Goal: Transaction & Acquisition: Purchase product/service

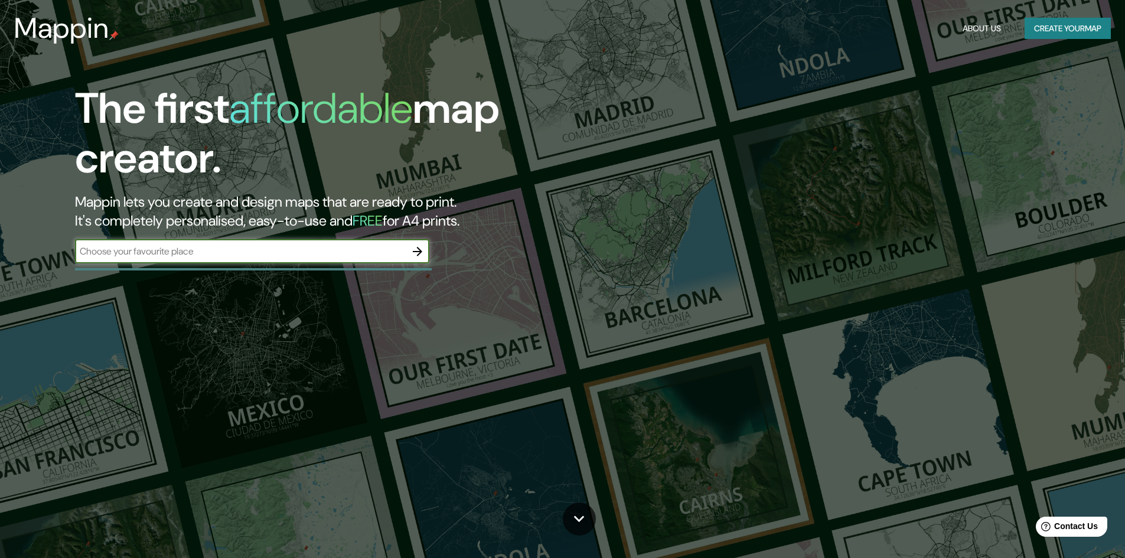
click at [1038, 29] on button "Create your map" at bounding box center [1068, 29] width 86 height 22
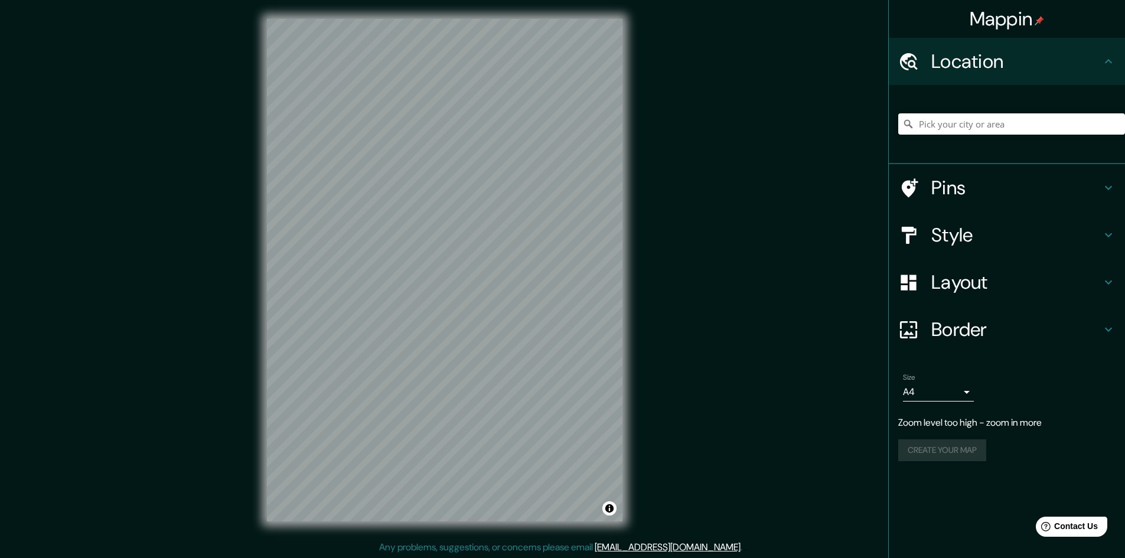
click at [631, 252] on div "© Mapbox © OpenStreetMap Improve this map" at bounding box center [444, 270] width 393 height 540
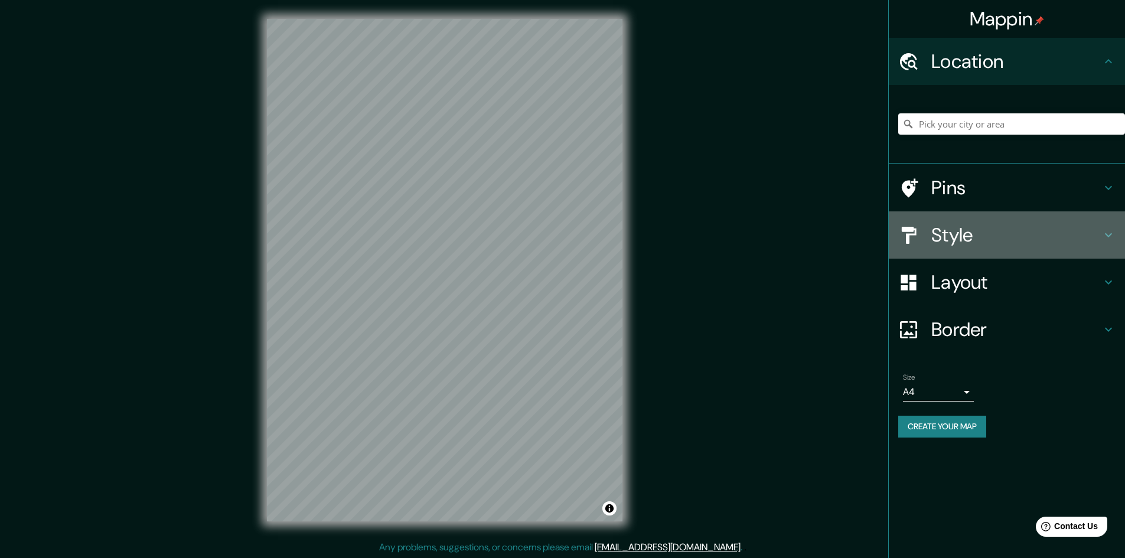
click at [1105, 232] on icon at bounding box center [1108, 235] width 14 height 14
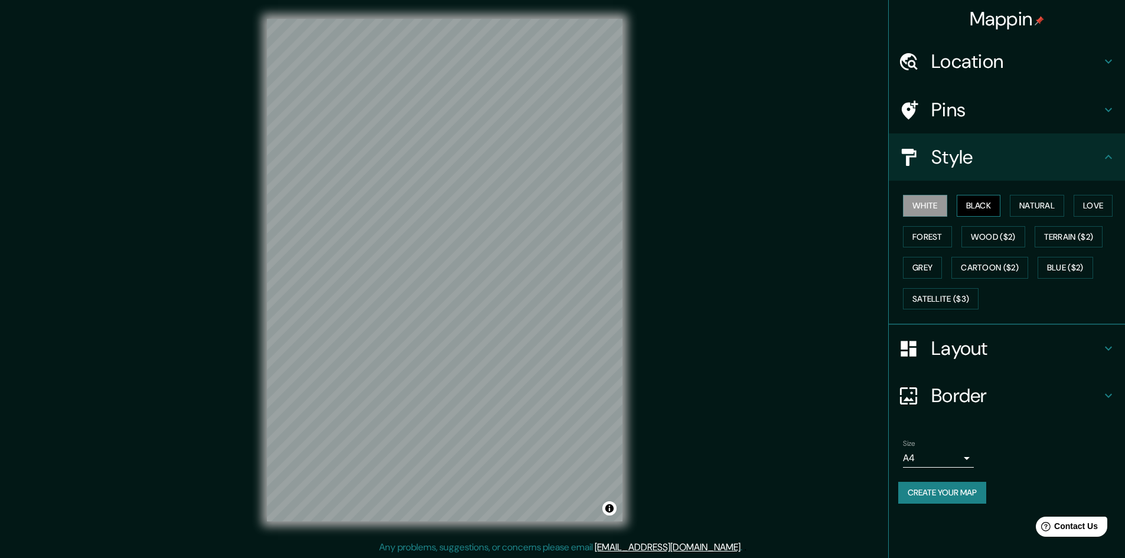
click at [989, 207] on button "Black" at bounding box center [979, 206] width 44 height 22
click at [1028, 206] on button "Natural" at bounding box center [1037, 206] width 54 height 22
click at [1090, 209] on button "Love" at bounding box center [1093, 206] width 39 height 22
click at [1075, 236] on button "Terrain ($2)" at bounding box center [1069, 237] width 69 height 22
click at [990, 236] on button "Wood ($2)" at bounding box center [993, 237] width 64 height 22
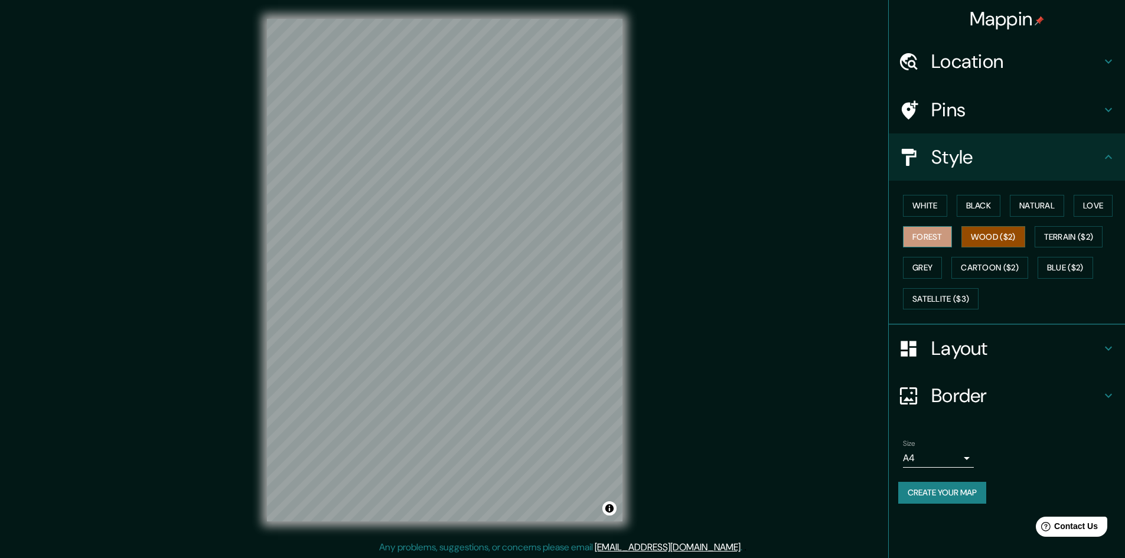
click at [939, 242] on button "Forest" at bounding box center [927, 237] width 49 height 22
click at [917, 266] on button "Grey" at bounding box center [922, 268] width 39 height 22
click at [931, 301] on button "Satellite ($3)" at bounding box center [941, 299] width 76 height 22
click at [928, 264] on button "Grey" at bounding box center [922, 268] width 39 height 22
click at [928, 237] on button "Forest" at bounding box center [927, 237] width 49 height 22
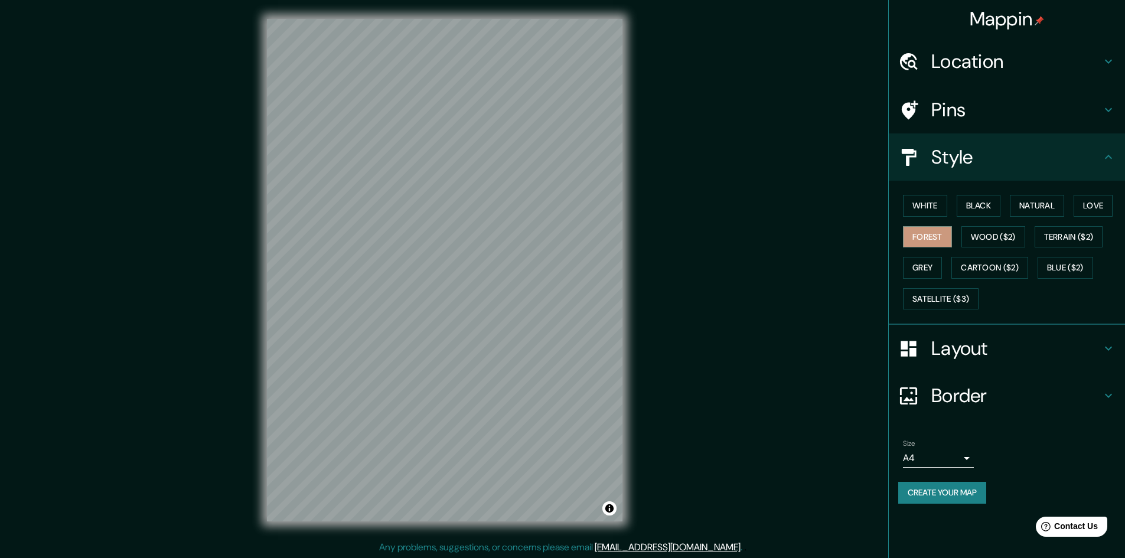
click at [1107, 347] on icon at bounding box center [1108, 348] width 14 height 14
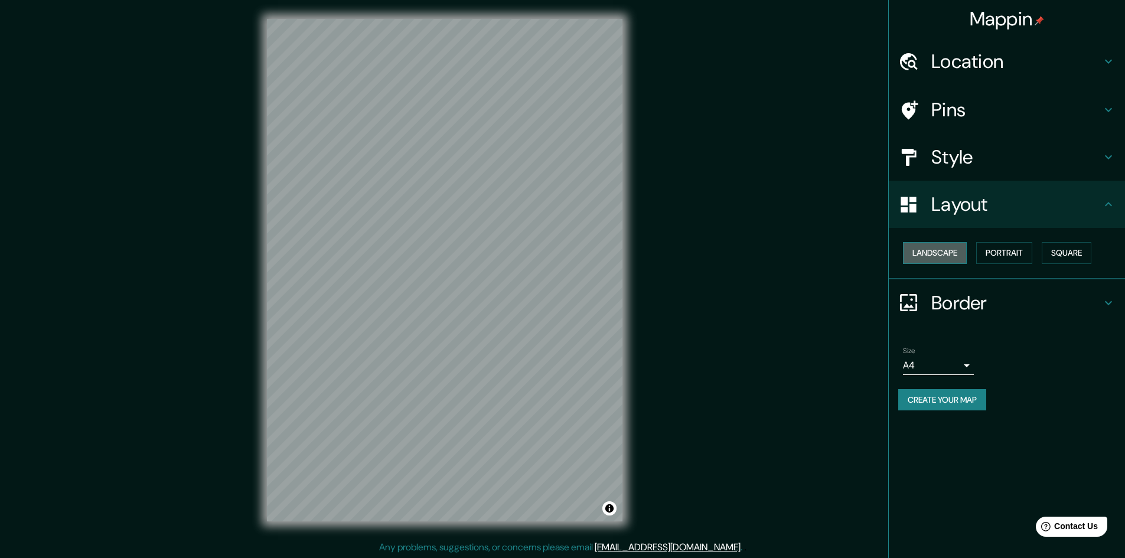
click at [925, 252] on button "Landscape" at bounding box center [935, 253] width 64 height 22
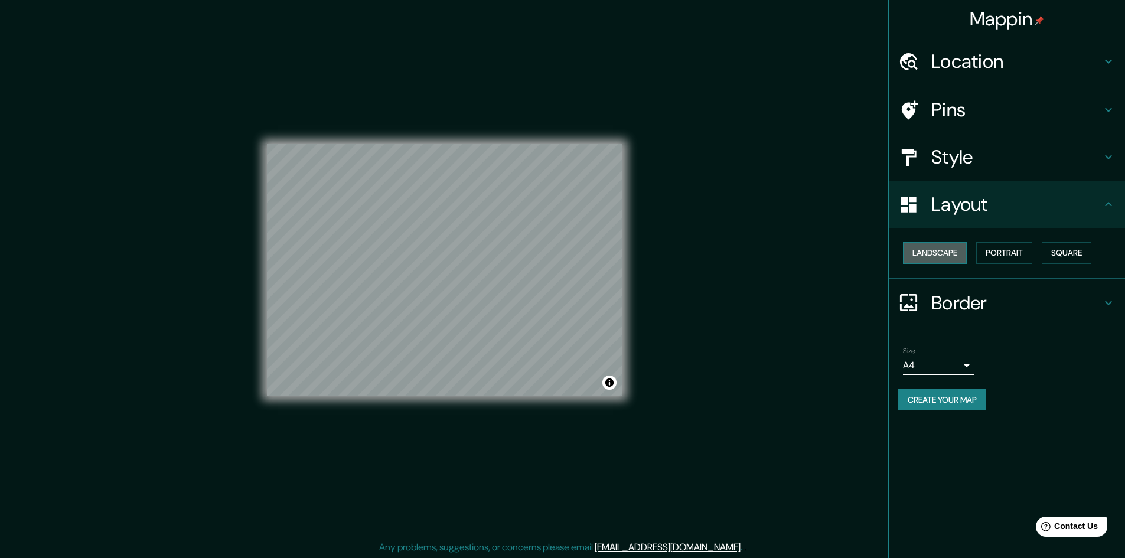
click at [925, 252] on button "Landscape" at bounding box center [935, 253] width 64 height 22
click at [1000, 251] on button "Portrait" at bounding box center [1004, 253] width 56 height 22
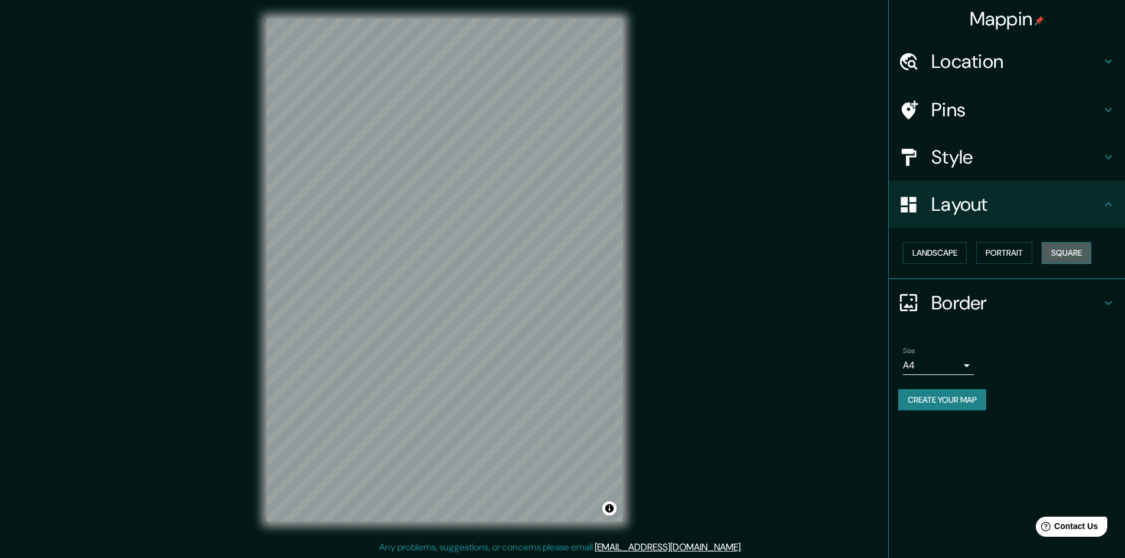
click at [1071, 246] on button "Square" at bounding box center [1067, 253] width 50 height 22
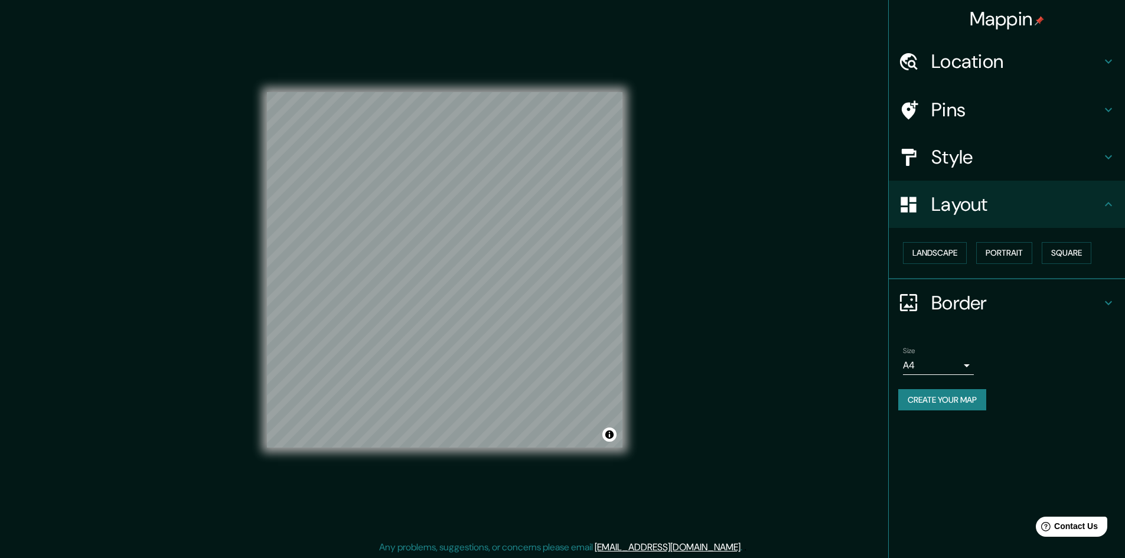
click at [964, 363] on body "Mappin Location Pins Style Layout Landscape Portrait Square Border Choose a bor…" at bounding box center [562, 279] width 1125 height 558
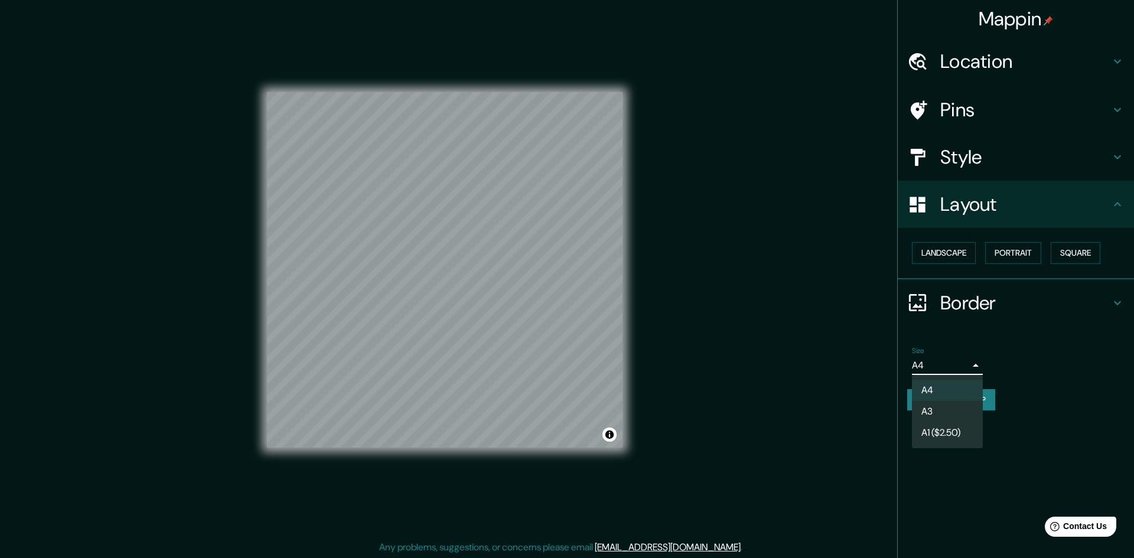
click at [942, 417] on li "A3" at bounding box center [947, 411] width 71 height 21
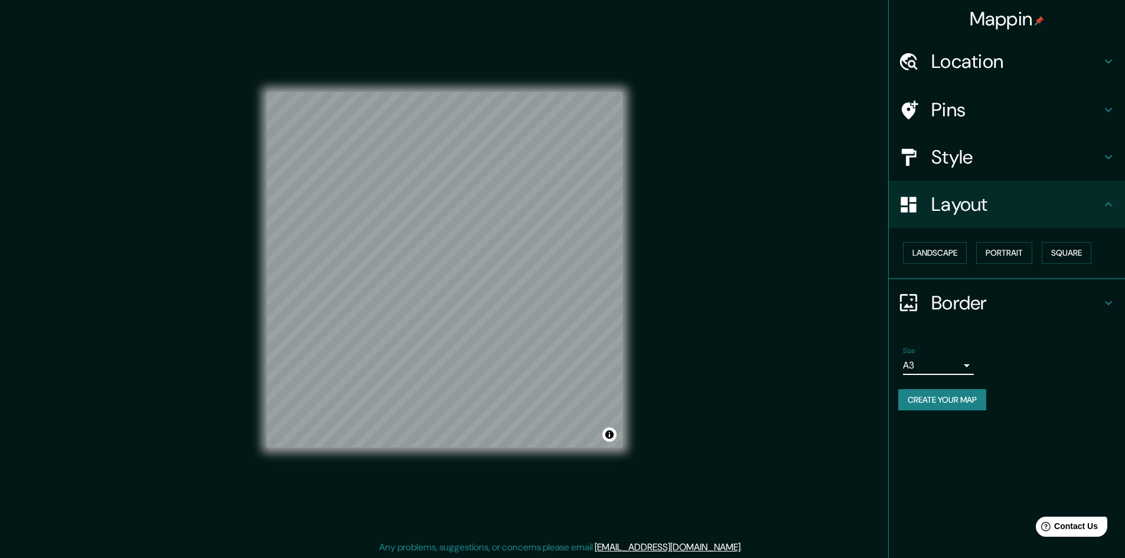
click at [961, 369] on body "Mappin Location Pins Style Layout Landscape Portrait Square Border Choose a bor…" at bounding box center [562, 279] width 1125 height 558
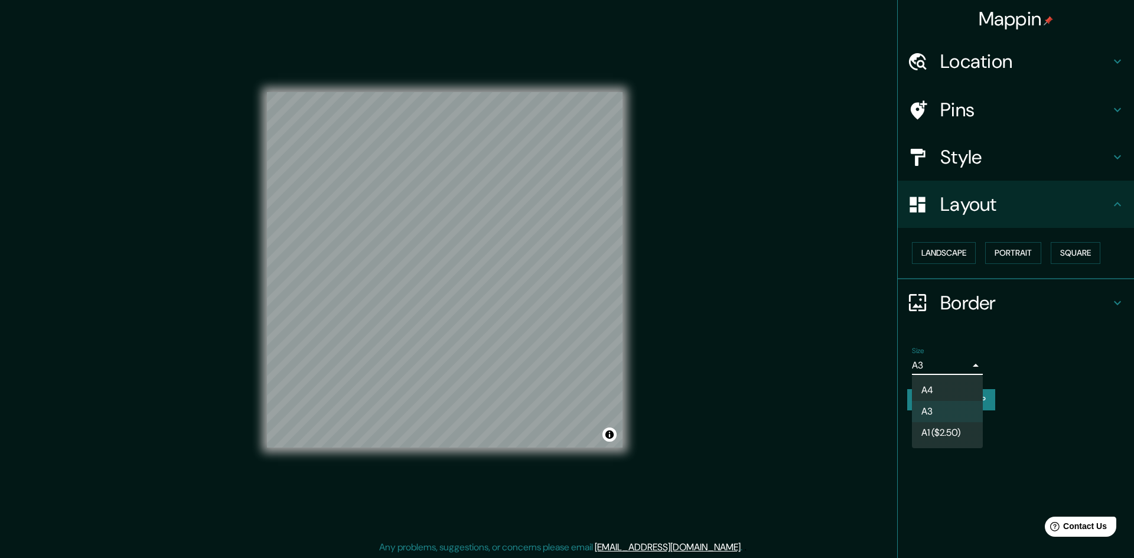
click at [932, 387] on li "A4" at bounding box center [947, 390] width 71 height 21
type input "single"
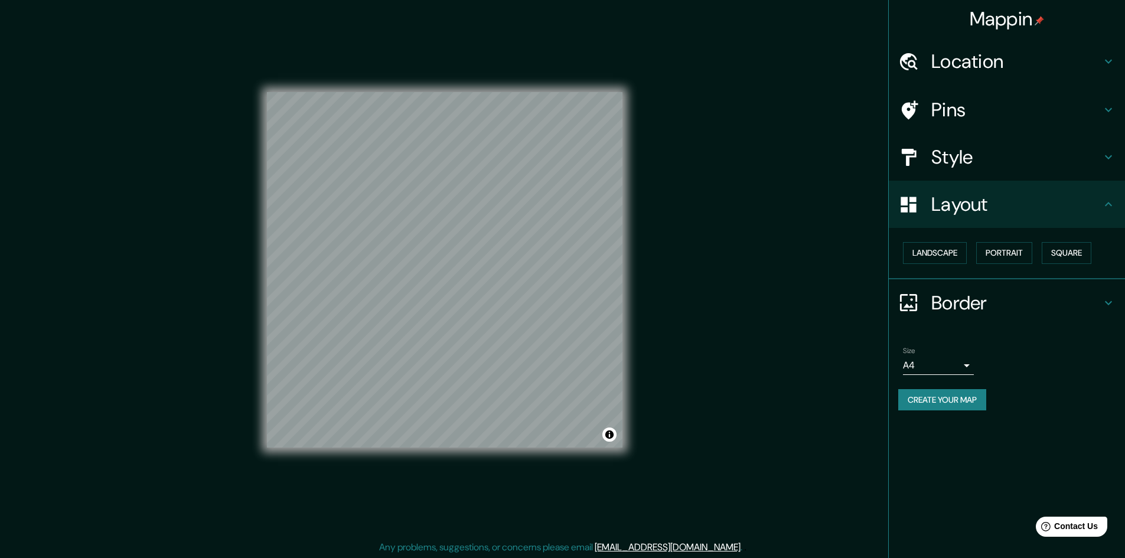
click at [934, 399] on button "Create your map" at bounding box center [942, 400] width 88 height 22
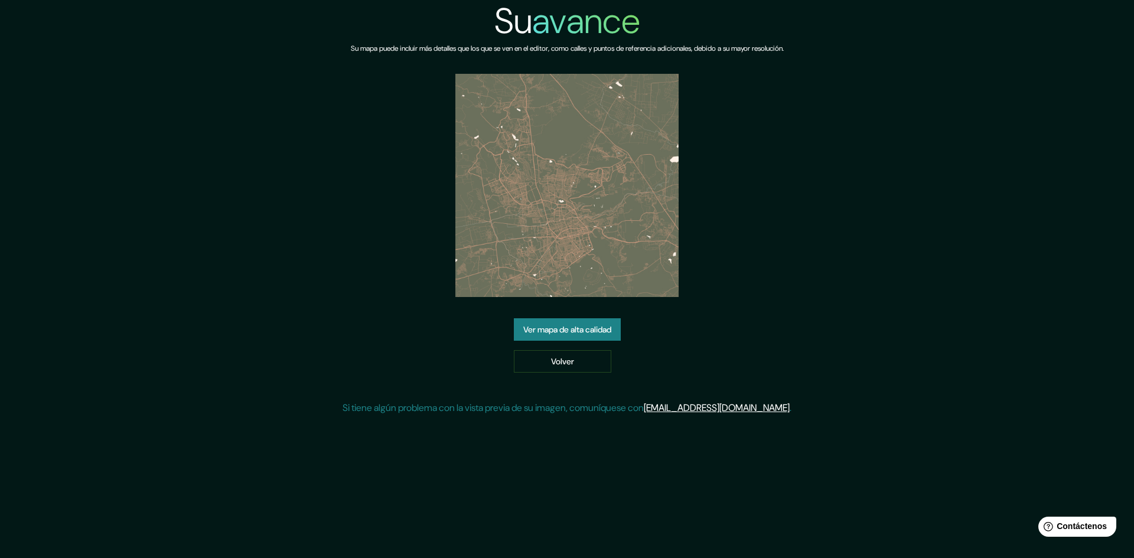
click at [590, 256] on img at bounding box center [566, 185] width 223 height 223
click at [578, 332] on font "Ver mapa de alta calidad" at bounding box center [567, 329] width 88 height 11
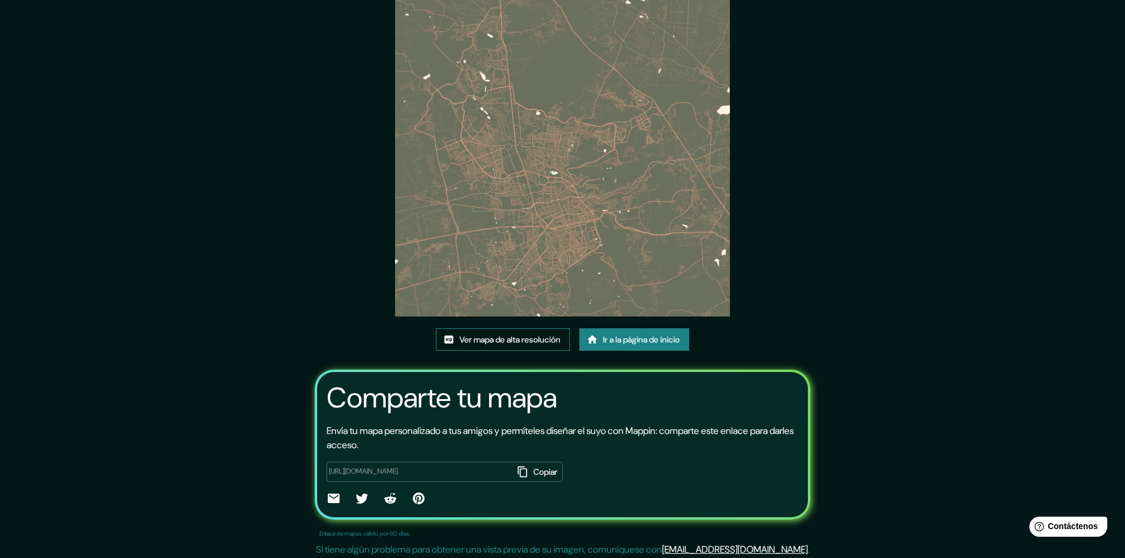
scroll to position [73, 0]
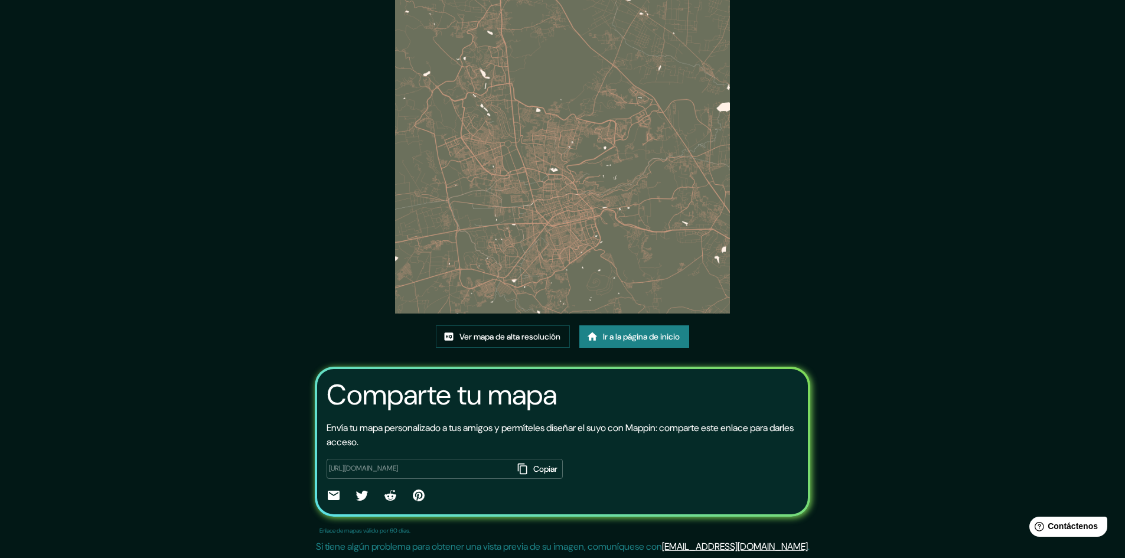
click at [533, 472] on font "Copiar" at bounding box center [545, 469] width 24 height 11
click at [534, 335] on font "Ver mapa de alta resolución" at bounding box center [509, 336] width 101 height 11
